Goal: Task Accomplishment & Management: Use online tool/utility

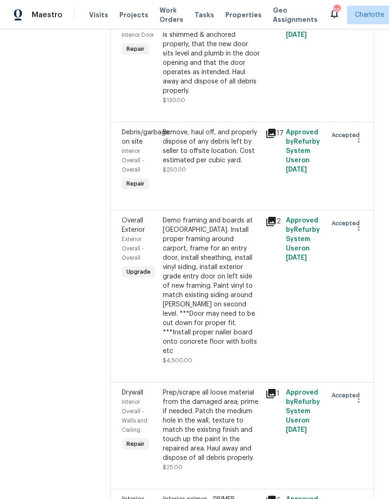
scroll to position [1316, 0]
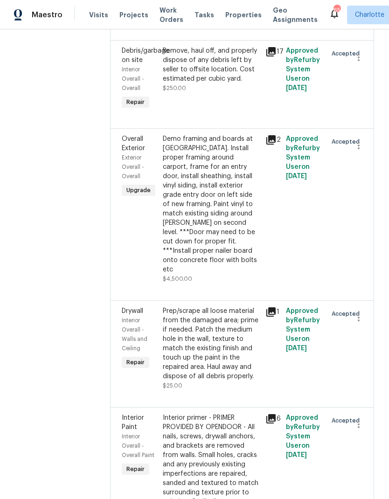
click at [225, 178] on div "Demo framing and boards at [GEOGRAPHIC_DATA]. Install proper framing around car…" at bounding box center [211, 204] width 97 height 140
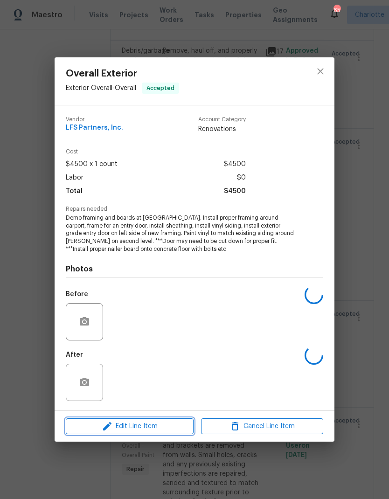
click at [177, 431] on span "Edit Line Item" at bounding box center [129, 426] width 122 height 12
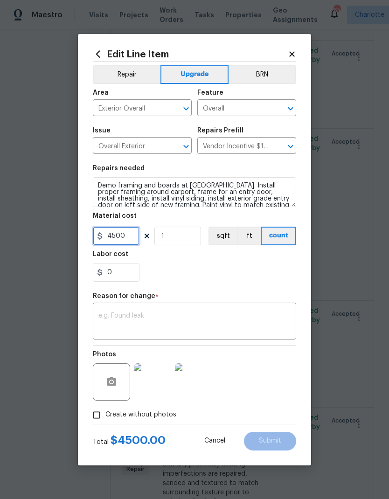
click at [126, 239] on input "4500" at bounding box center [116, 235] width 47 height 19
type input "1000"
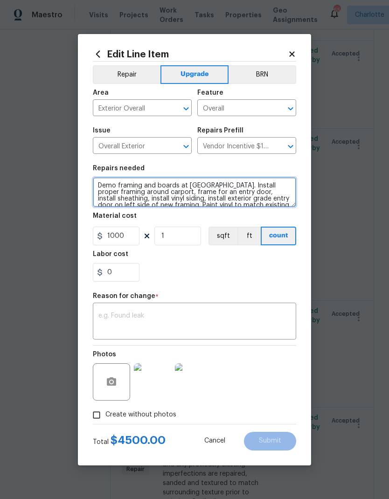
click at [219, 186] on textarea "Demo framing and boards at [GEOGRAPHIC_DATA]. Install proper framing around car…" at bounding box center [194, 192] width 203 height 30
click at [226, 186] on textarea "Demo framing and boards at [GEOGRAPHIC_DATA]. Install proper framing around car…" at bounding box center [194, 192] width 203 height 30
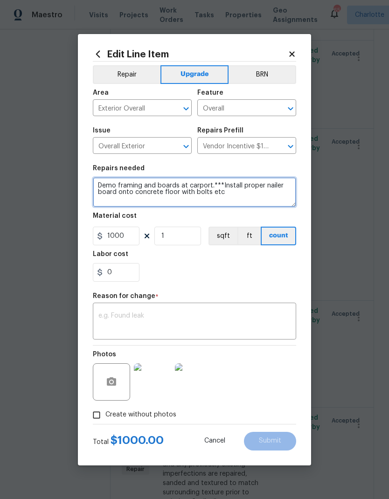
scroll to position [0, 0]
click at [217, 185] on textarea "Demo framing and boards at carport.***Install proper nailer board onto concrete…" at bounding box center [194, 192] width 203 height 30
click at [220, 183] on textarea "Demo framing and boards at carport.***Install proper nailer board onto concrete…" at bounding box center [194, 192] width 203 height 30
click at [218, 182] on textarea "Demo framing and boards at carport.***Install proper nailer board onto concrete…" at bounding box center [194, 192] width 203 height 30
click at [221, 180] on textarea "Demo framing and boards at carport.***Install proper nailer board onto concrete…" at bounding box center [194, 192] width 203 height 30
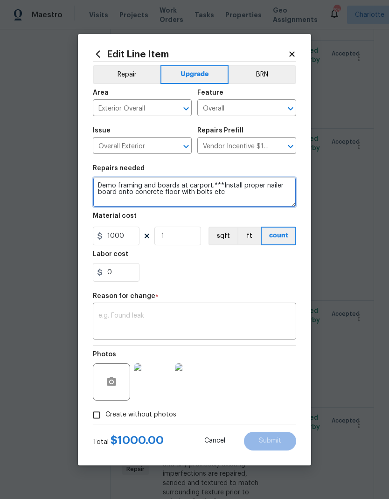
click at [220, 184] on textarea "Demo framing and boards at carport.***Install proper nailer board onto concrete…" at bounding box center [194, 192] width 203 height 30
click at [158, 194] on textarea "Demo framing and boards at [GEOGRAPHIC_DATA], use kilz primer to paint interior…" at bounding box center [194, 192] width 203 height 30
click at [294, 193] on textarea "Demo framing and boards at [GEOGRAPHIC_DATA], use kilz primer to paint interior…" at bounding box center [194, 192] width 203 height 30
click at [242, 191] on textarea "Demo framing and boards at [GEOGRAPHIC_DATA], use kilz primer to paint interior…" at bounding box center [194, 192] width 203 height 30
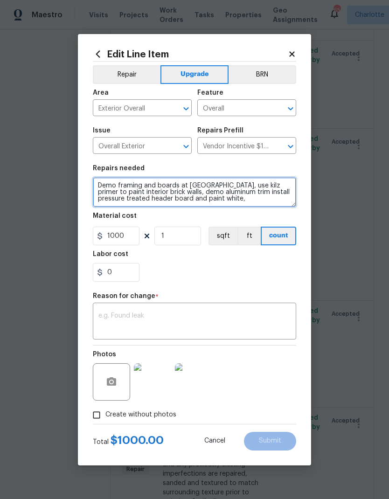
click at [237, 196] on textarea "Demo framing and boards at [GEOGRAPHIC_DATA], use kilz primer to paint interior…" at bounding box center [194, 192] width 203 height 30
click at [177, 198] on textarea "Demo framing and boards at [GEOGRAPHIC_DATA], use kilz primer to paint interior…" at bounding box center [194, 192] width 203 height 30
click at [252, 198] on textarea "Demo framing and boards at carport, use kilz primer to paint interior brick wal…" at bounding box center [194, 192] width 203 height 30
click at [224, 199] on textarea "Demo framing and boards at carport, use kilz primer to paint interior brick wal…" at bounding box center [194, 192] width 203 height 30
click at [174, 201] on textarea "Demo framing and boards at carport, use kilz primer to paint interior brick wal…" at bounding box center [194, 192] width 203 height 30
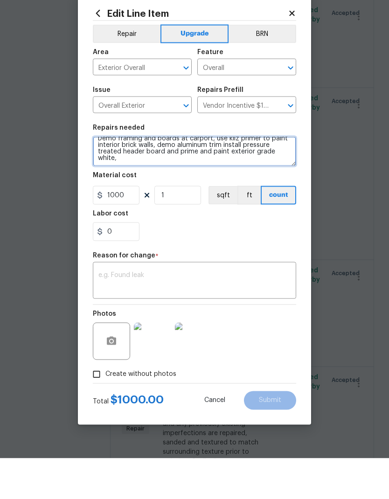
scroll to position [7, 0]
click at [136, 177] on textarea "Demo framing and boards at carport, use kilz primer to paint interior brick wal…" at bounding box center [194, 192] width 203 height 30
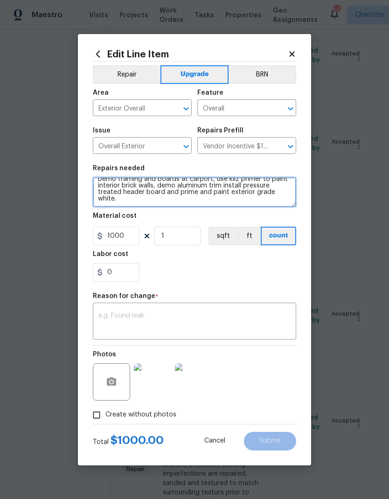
type textarea "Demo framing and boards at carport, use kilz primer to paint interior brick wal…"
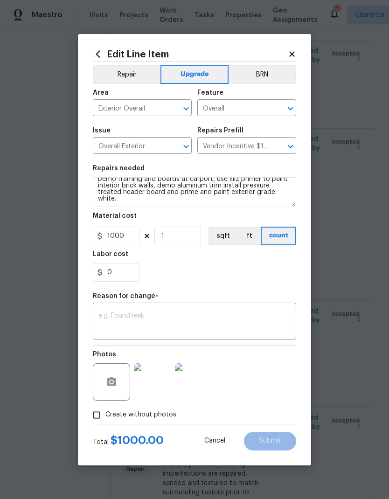
click at [134, 71] on button "Repair" at bounding box center [127, 74] width 68 height 19
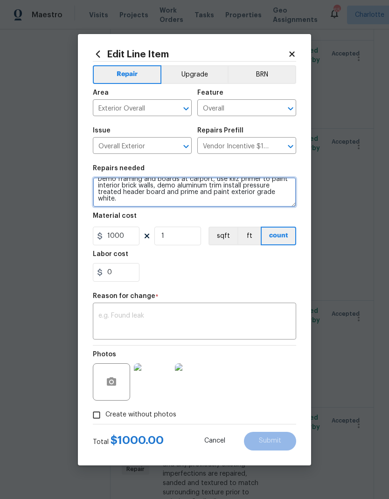
click at [178, 205] on textarea "Demo framing and boards at carport, use kilz primer to paint interior brick wal…" at bounding box center [194, 192] width 203 height 30
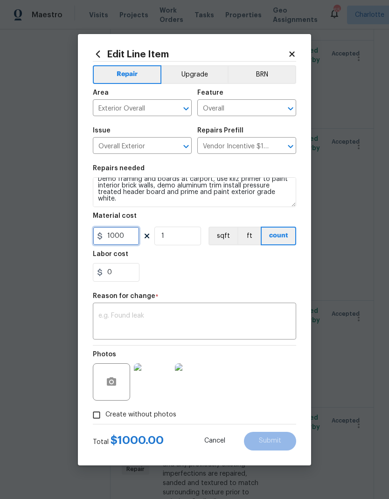
click at [130, 239] on input "1000" at bounding box center [116, 235] width 47 height 19
type input "650"
click at [271, 285] on section "Repairs needed Demo framing and boards at [GEOGRAPHIC_DATA], use kilz primer to…" at bounding box center [194, 223] width 203 height 128
click at [248, 319] on textarea at bounding box center [194, 322] width 192 height 20
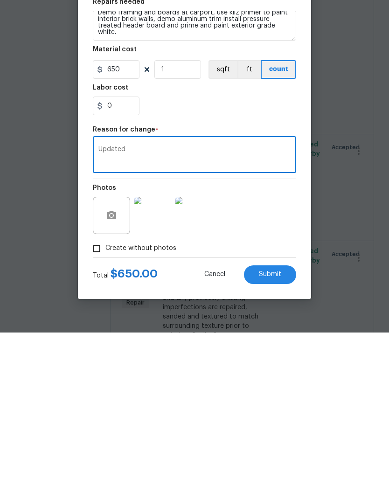
type textarea "Updated"
click at [291, 345] on div "Photos" at bounding box center [194, 375] width 203 height 61
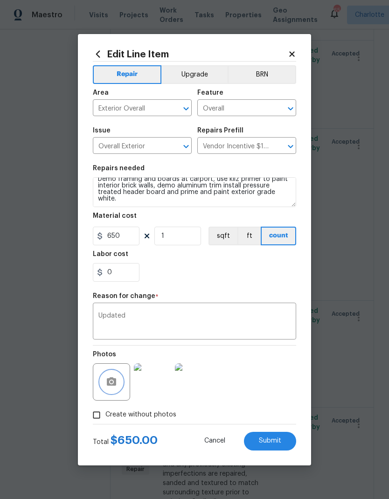
click at [110, 386] on icon "button" at bounding box center [111, 381] width 11 height 11
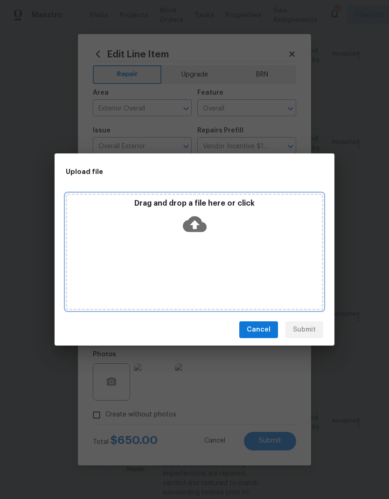
click at [197, 229] on icon at bounding box center [195, 224] width 24 height 16
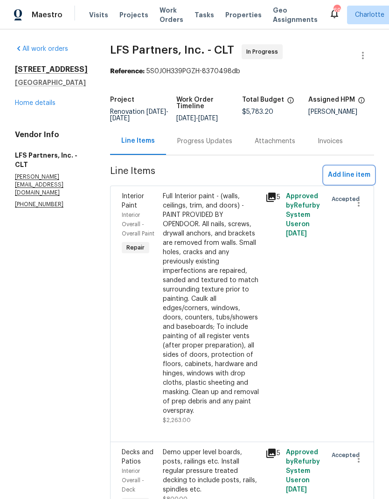
click at [347, 174] on span "Add line item" at bounding box center [349, 175] width 42 height 12
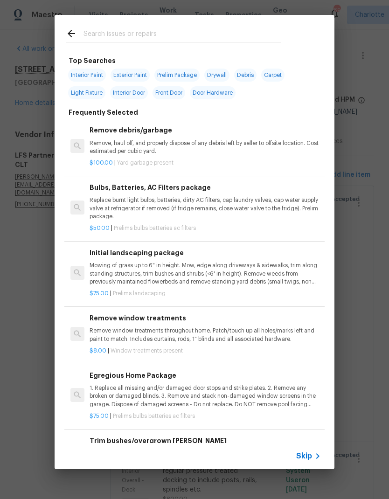
click at [89, 34] on input "text" at bounding box center [182, 35] width 198 height 14
type input "GC"
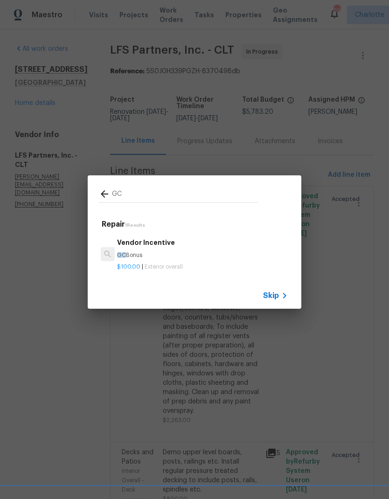
click at [161, 253] on p "GC Bonus" at bounding box center [202, 255] width 171 height 8
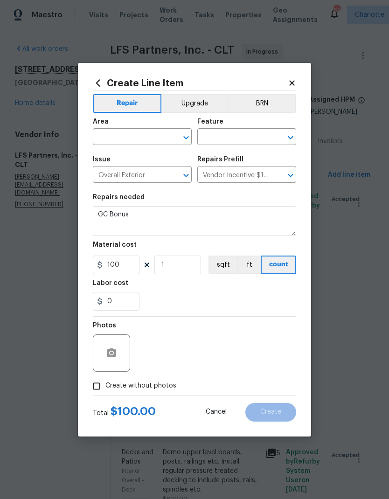
click at [161, 132] on input "text" at bounding box center [129, 137] width 73 height 14
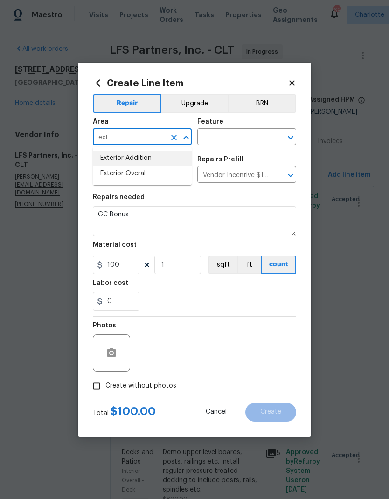
click at [149, 163] on li "Exterior Addition" at bounding box center [142, 157] width 99 height 15
type input "Exterior Addition"
click at [164, 137] on input "Exterior Addition" at bounding box center [129, 137] width 73 height 14
click at [179, 137] on button "Clear" at bounding box center [173, 137] width 13 height 13
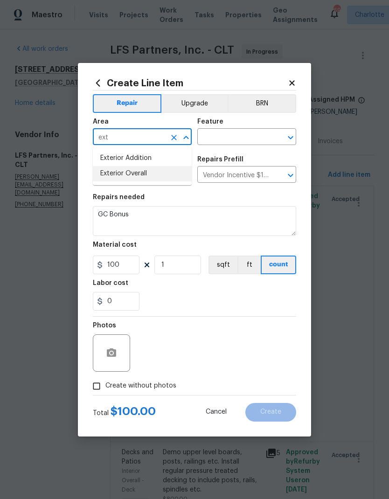
click at [146, 175] on li "Exterior Overall" at bounding box center [142, 173] width 99 height 15
type input "Exterior Overall"
click at [242, 137] on input "text" at bounding box center [233, 137] width 73 height 14
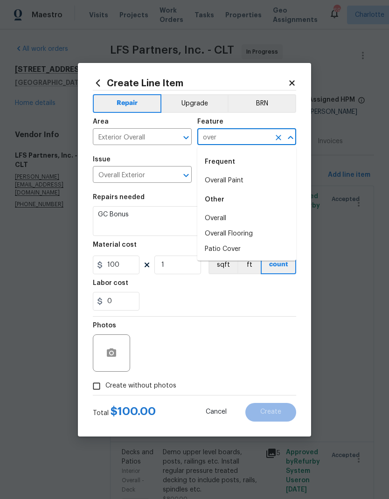
click at [227, 219] on li "Overall" at bounding box center [246, 218] width 99 height 15
type input "Overall"
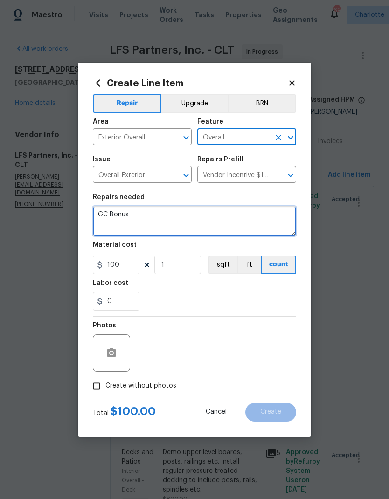
click at [181, 215] on textarea "GC Bonus" at bounding box center [194, 221] width 203 height 30
click at [180, 215] on textarea "GC Bonus" at bounding box center [194, 221] width 203 height 30
type textarea "G"
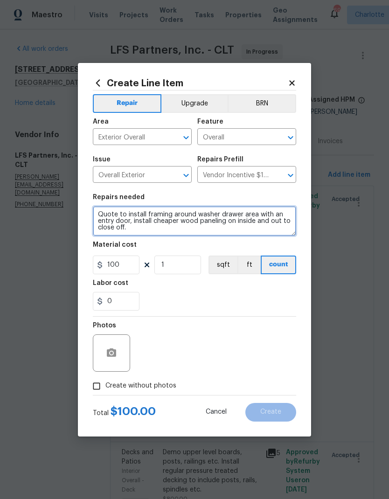
type textarea "Quote to install framing around washer drawer area with an entry door, install …"
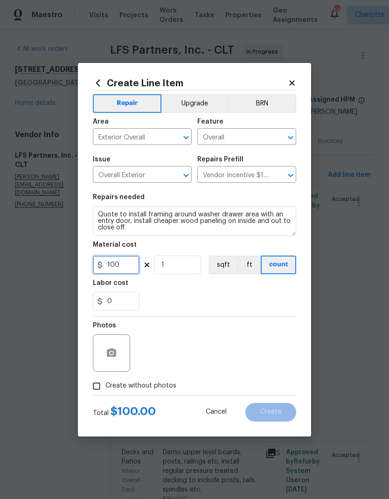
click at [117, 268] on input "100" at bounding box center [116, 264] width 47 height 19
type input "1"
click at [292, 296] on div "0" at bounding box center [194, 301] width 203 height 19
click at [107, 357] on icon "button" at bounding box center [111, 352] width 11 height 11
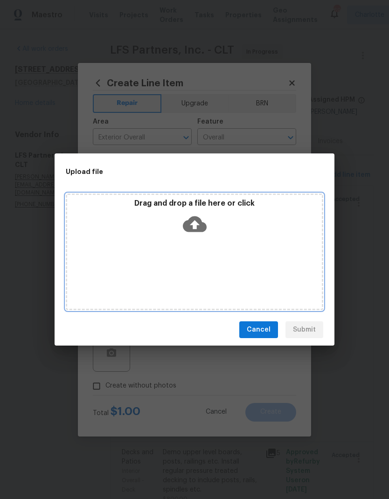
click at [199, 222] on icon at bounding box center [195, 224] width 24 height 16
